Goal: Check status: Verify the current state of an ongoing process or item

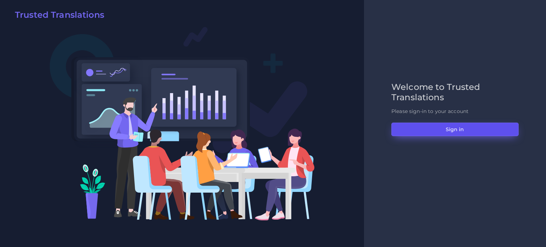
click at [434, 128] on button "Sign in" at bounding box center [454, 130] width 127 height 14
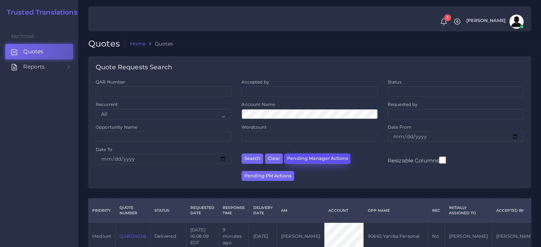
click at [318, 159] on button "Pending Manager Actions" at bounding box center [317, 159] width 66 height 10
select select "awaiting_manager_initial_review"
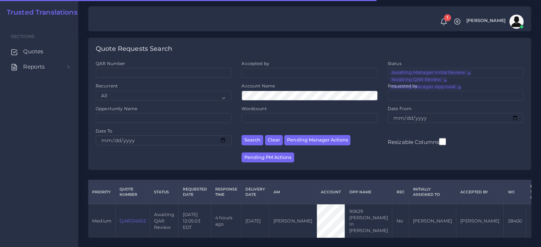
scroll to position [28, 0]
